Goal: Check status: Check status

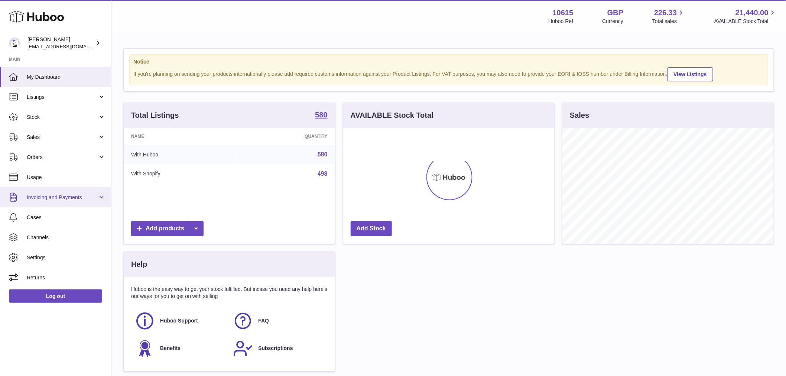
scroll to position [116, 211]
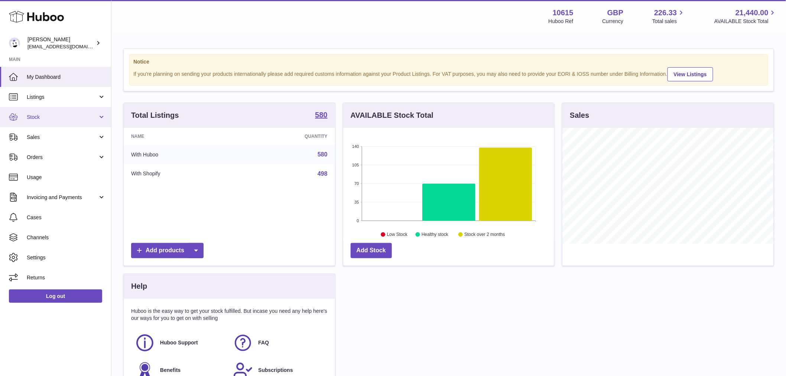
click at [51, 116] on span "Stock" at bounding box center [62, 117] width 71 height 7
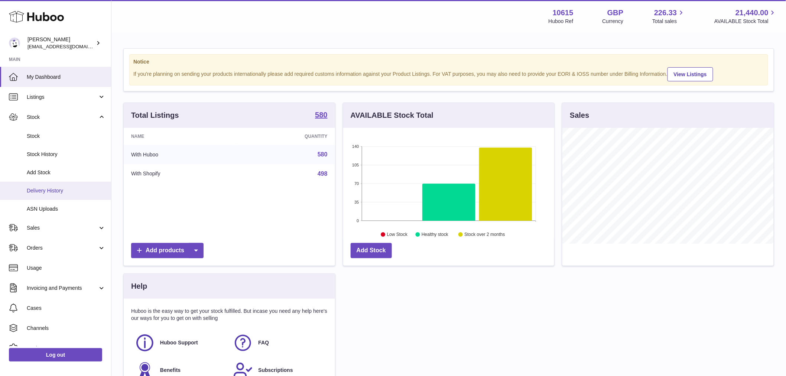
click at [59, 194] on link "Delivery History" at bounding box center [55, 191] width 111 height 18
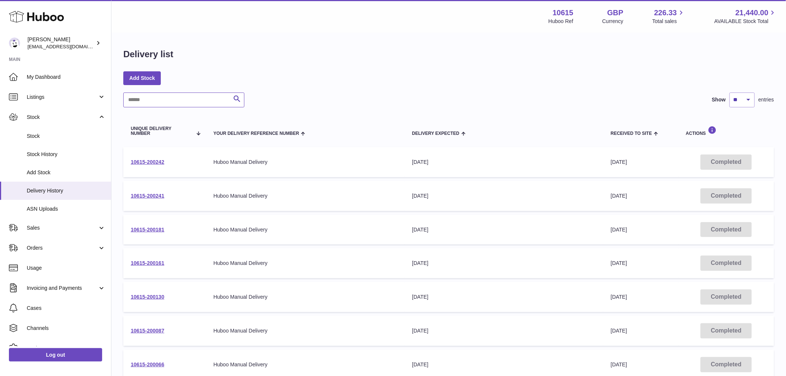
click at [181, 102] on input "text" at bounding box center [183, 99] width 121 height 15
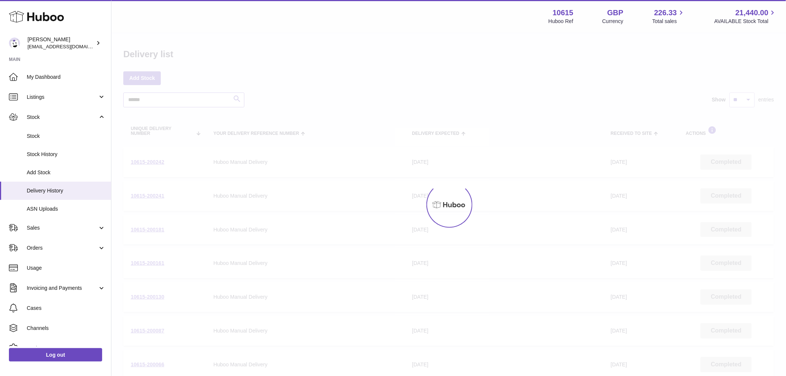
type input "******"
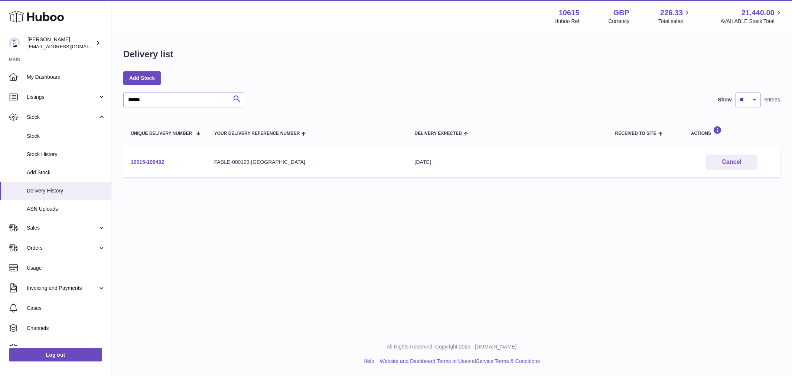
click at [157, 162] on link "10615-199492" at bounding box center [147, 162] width 33 height 6
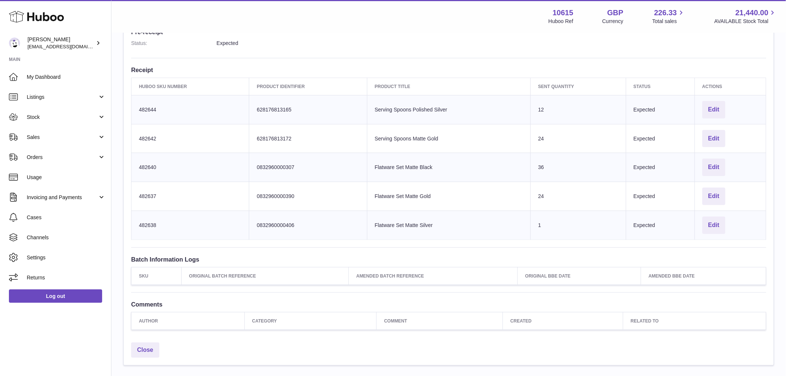
scroll to position [165, 0]
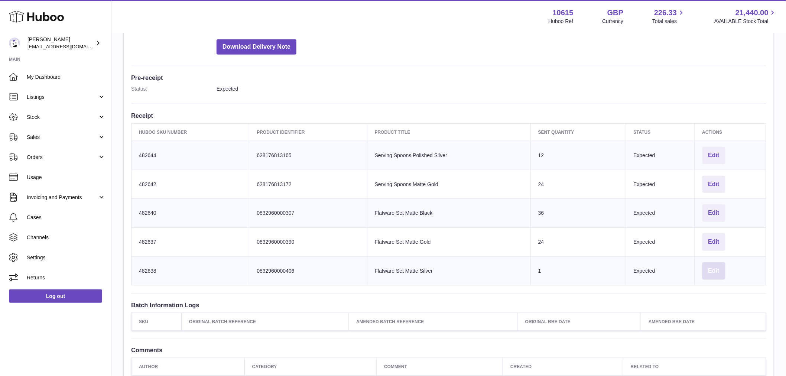
click at [715, 273] on button "Edit" at bounding box center [713, 270] width 23 height 17
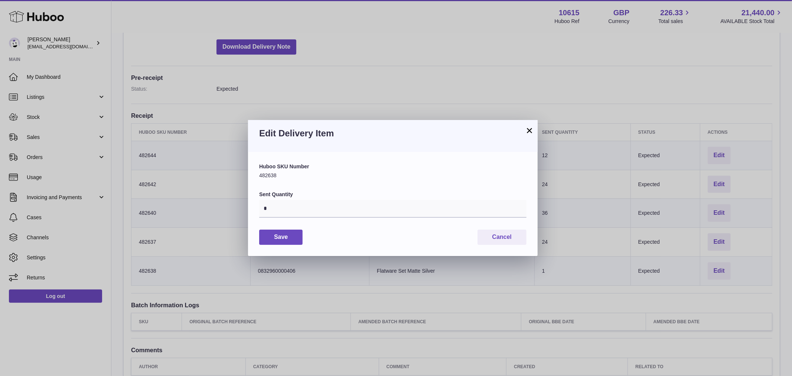
click at [532, 129] on button "×" at bounding box center [529, 130] width 9 height 9
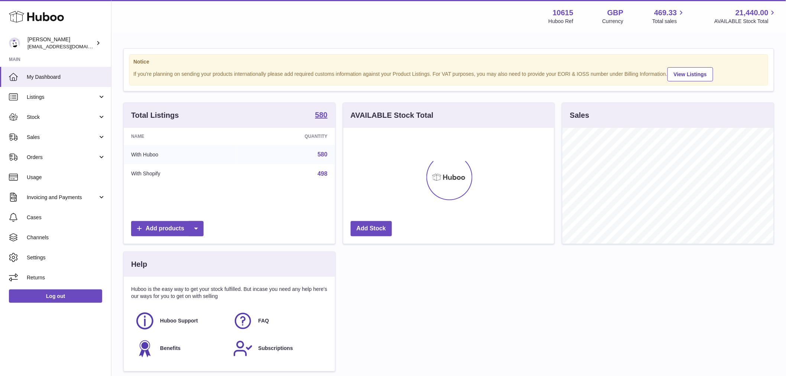
scroll to position [116, 211]
